Goal: Information Seeking & Learning: Learn about a topic

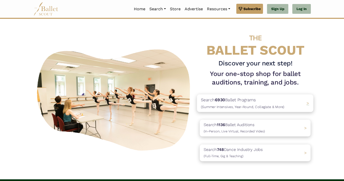
click at [265, 105] on span "(Summer Intensives, Year-Round, Collegiate & More)" at bounding box center [242, 107] width 83 height 4
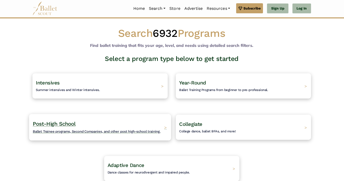
click at [146, 127] on h4 "Post-High School Ballet Trainee programs, Second Companies, and other post high…" at bounding box center [97, 127] width 127 height 14
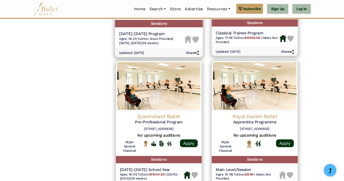
scroll to position [659, 0]
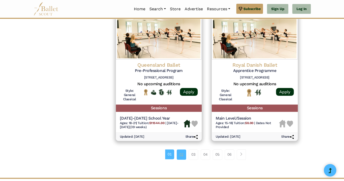
click at [179, 159] on link "02" at bounding box center [182, 154] width 10 height 10
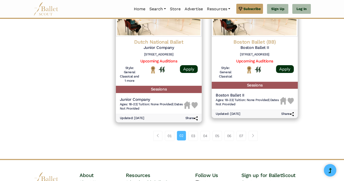
scroll to position [692, 0]
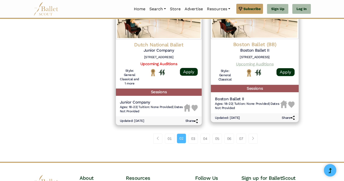
click at [266, 65] on link "Upcoming Auditions" at bounding box center [255, 63] width 38 height 5
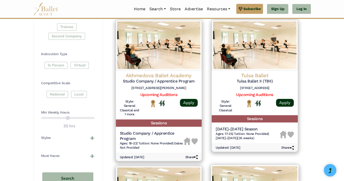
scroll to position [233, 0]
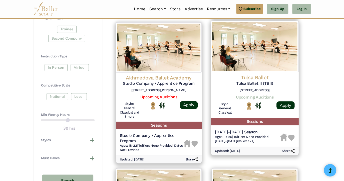
click at [266, 96] on link "Upcoming Auditions" at bounding box center [255, 96] width 38 height 5
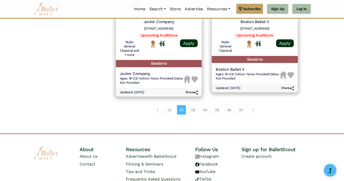
scroll to position [735, 0]
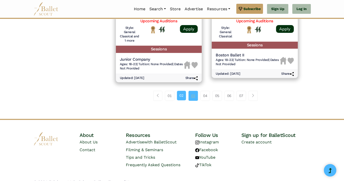
click at [193, 97] on link "03" at bounding box center [193, 96] width 10 height 10
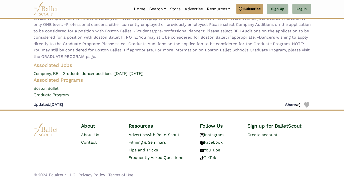
scroll to position [147, 0]
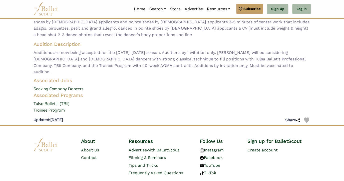
scroll to position [94, 0]
click at [61, 107] on link "Trainee Program" at bounding box center [172, 110] width 285 height 7
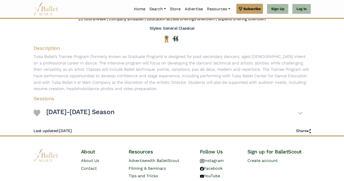
scroll to position [44, 0]
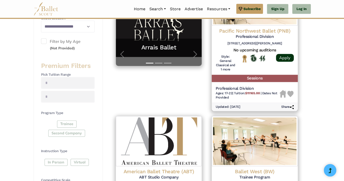
scroll to position [108, 0]
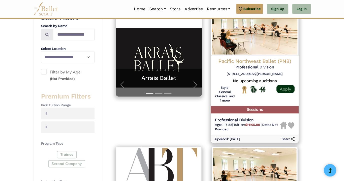
click at [289, 92] on link "Apply" at bounding box center [285, 89] width 18 height 8
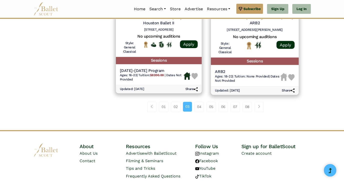
scroll to position [734, 0]
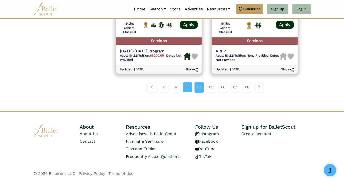
click at [199, 90] on link "04" at bounding box center [199, 87] width 10 height 10
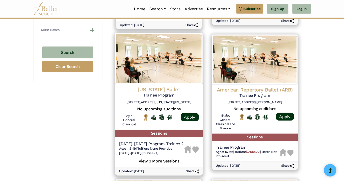
scroll to position [365, 0]
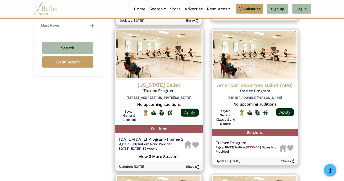
click at [192, 112] on link "Apply" at bounding box center [189, 112] width 18 height 8
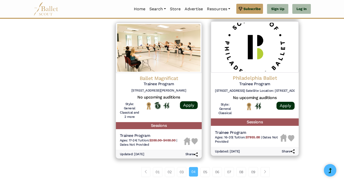
scroll to position [662, 0]
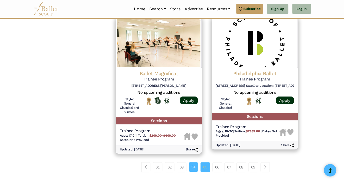
click at [205, 168] on link "05" at bounding box center [205, 167] width 10 height 10
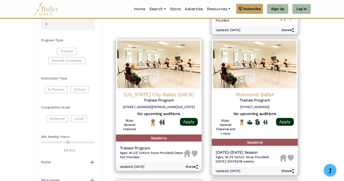
scroll to position [229, 0]
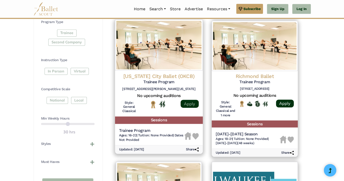
click at [186, 104] on link "Apply" at bounding box center [189, 104] width 18 height 8
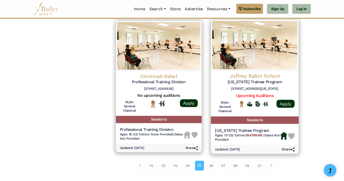
scroll to position [649, 0]
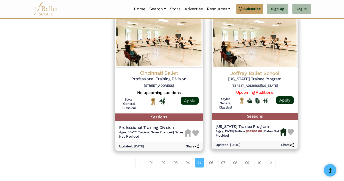
click at [183, 102] on link "Apply" at bounding box center [189, 100] width 18 height 8
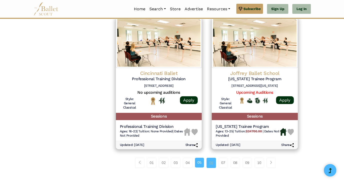
click at [212, 166] on link "06" at bounding box center [211, 162] width 10 height 10
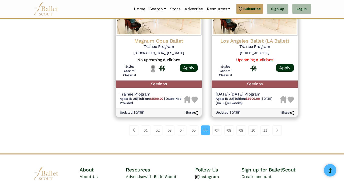
scroll to position [693, 0]
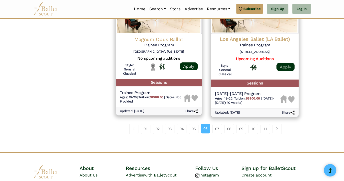
click at [286, 63] on link "Apply" at bounding box center [285, 67] width 18 height 8
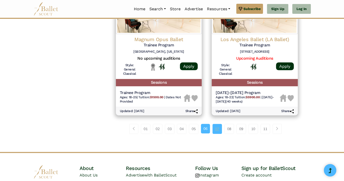
click at [222, 124] on link "07" at bounding box center [217, 129] width 10 height 10
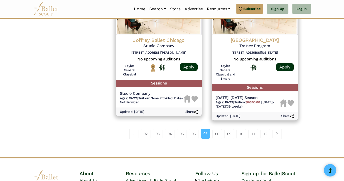
scroll to position [692, 0]
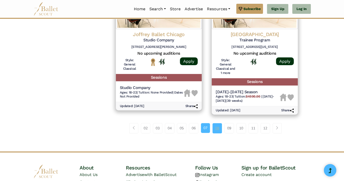
click at [218, 129] on link "08" at bounding box center [217, 128] width 10 height 10
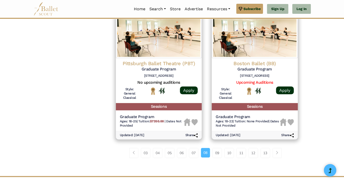
scroll to position [679, 0]
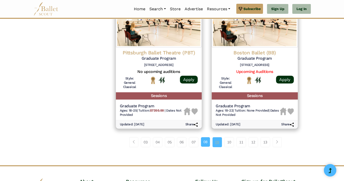
click at [219, 142] on link "09" at bounding box center [217, 142] width 10 height 10
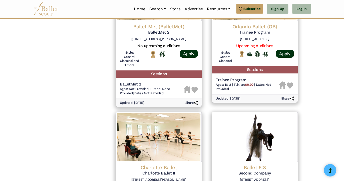
scroll to position [564, 0]
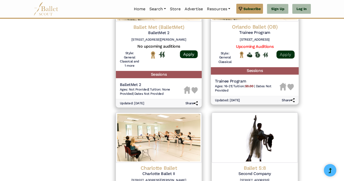
click at [280, 55] on link "Apply" at bounding box center [285, 54] width 18 height 8
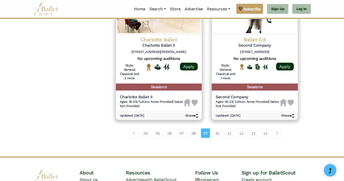
scroll to position [699, 0]
